Goal: Check status: Check status

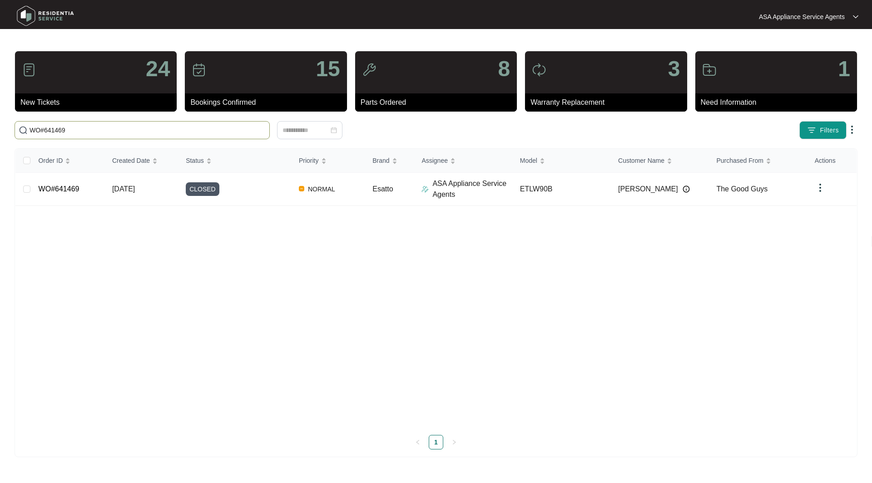
drag, startPoint x: 73, startPoint y: 131, endPoint x: 0, endPoint y: 135, distance: 73.2
click at [0, 135] on main "24 New Tickets 15 Bookings Confirmed 8 Parts Ordered 3 Warranty Replacement 1 N…" at bounding box center [436, 241] width 872 height 483
type input "WO#645372"
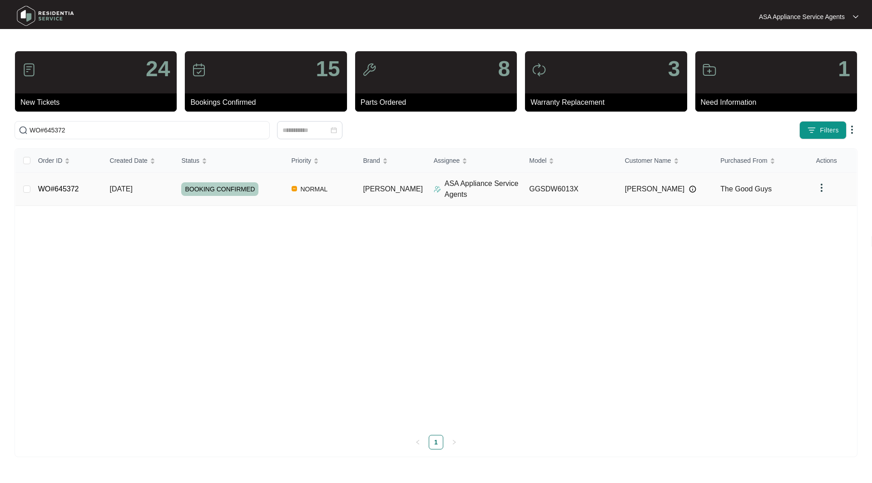
click at [55, 190] on link "WO#645372" at bounding box center [58, 189] width 41 height 8
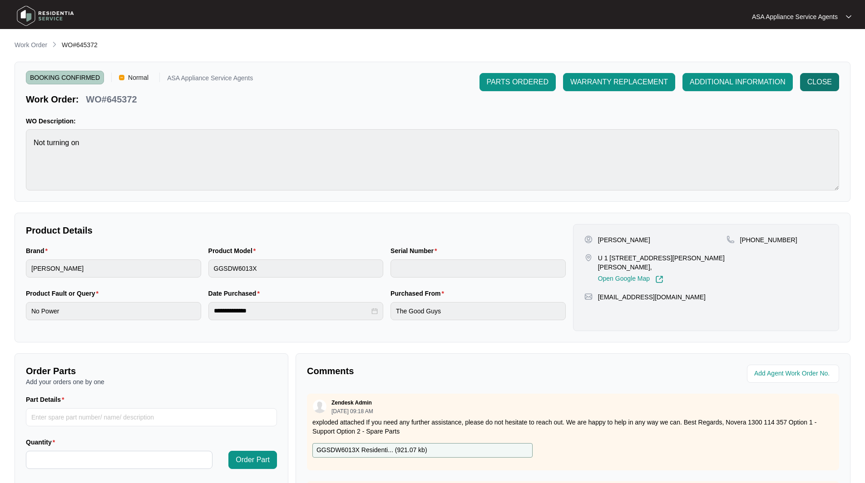
click at [814, 88] on button "CLOSE" at bounding box center [819, 82] width 39 height 18
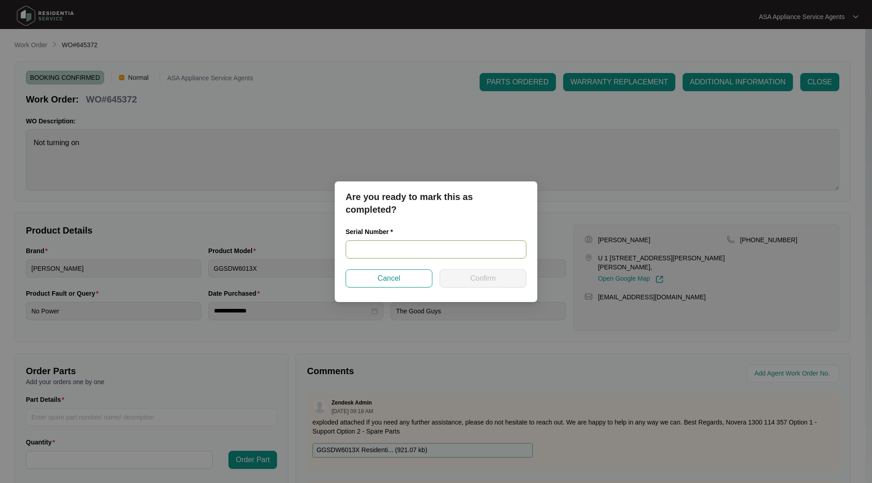
click at [397, 248] on input "text" at bounding box center [435, 250] width 181 height 18
paste input "25028191080100070"
type input "25028191080100070"
click at [495, 278] on span "Confirm" at bounding box center [482, 278] width 25 height 11
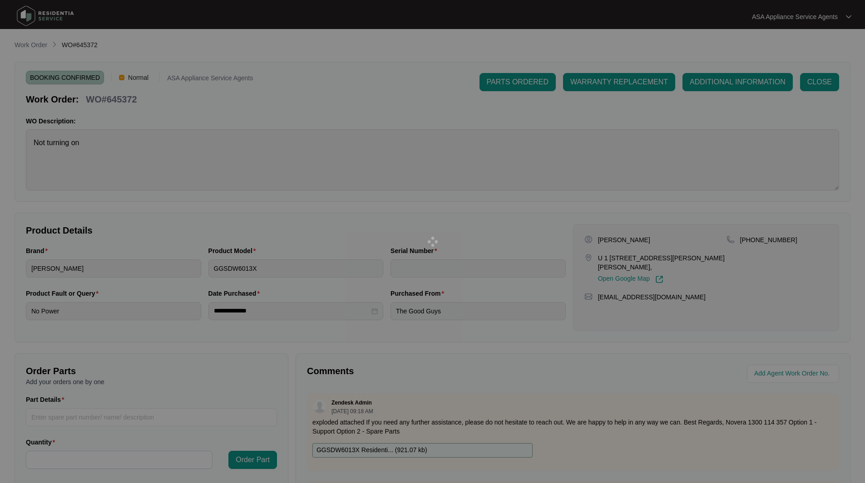
type input "25028191080100070"
